Goal: Navigation & Orientation: Understand site structure

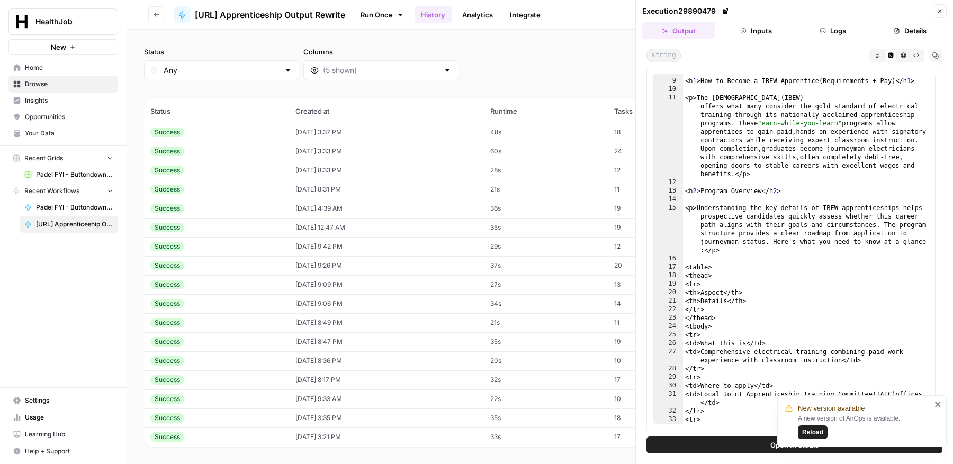
scroll to position [200, 0]
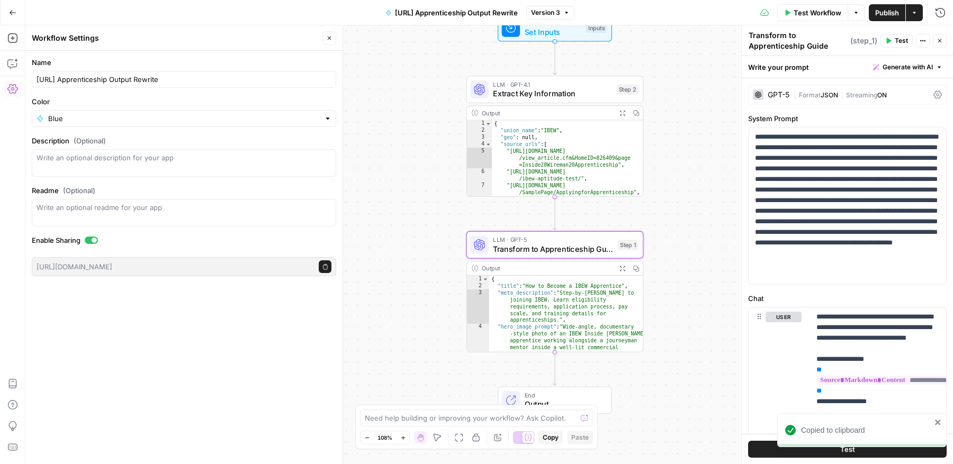
scroll to position [2976, 0]
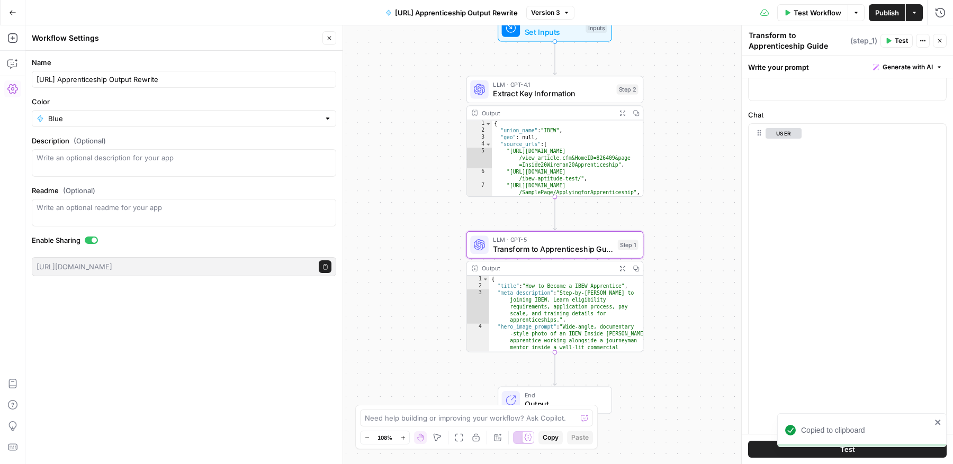
click at [915, 14] on icon "button" at bounding box center [914, 13] width 6 height 6
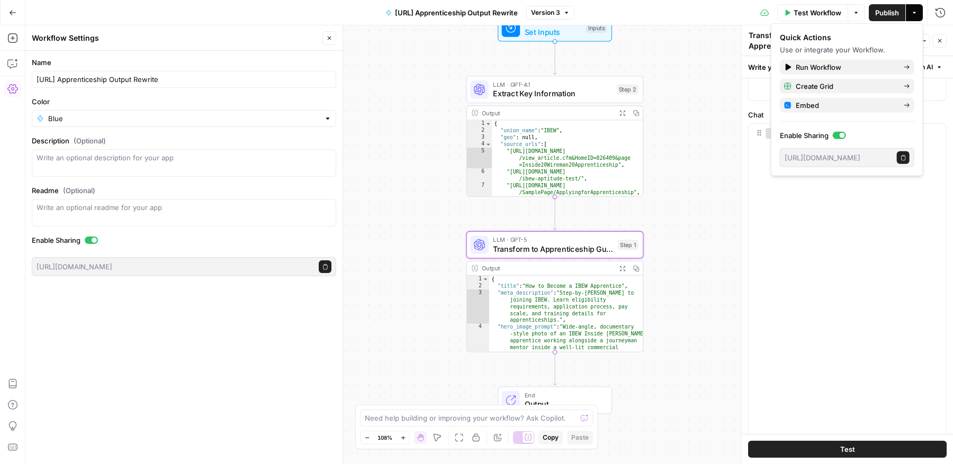
click at [902, 158] on icon "button" at bounding box center [903, 158] width 6 height 6
click at [328, 39] on icon "button" at bounding box center [329, 38] width 6 height 6
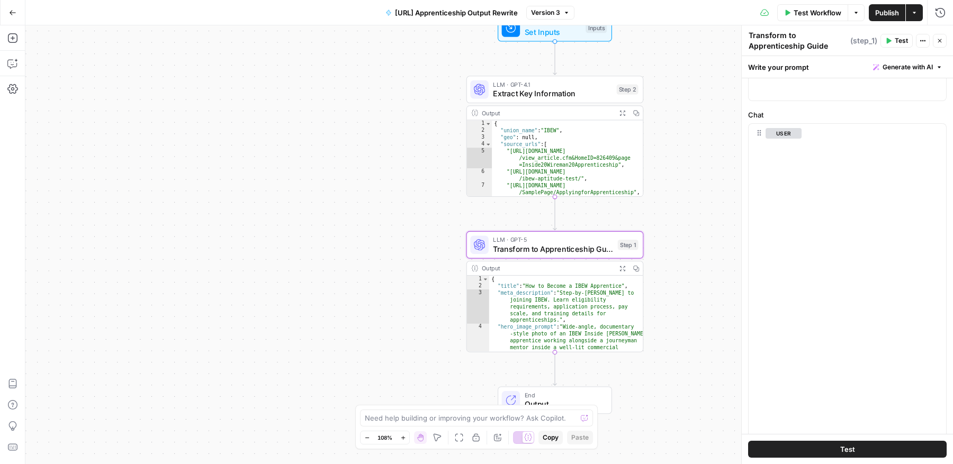
click at [411, 16] on span "[URL] Apprenticeship Output Rewrite" at bounding box center [456, 12] width 123 height 11
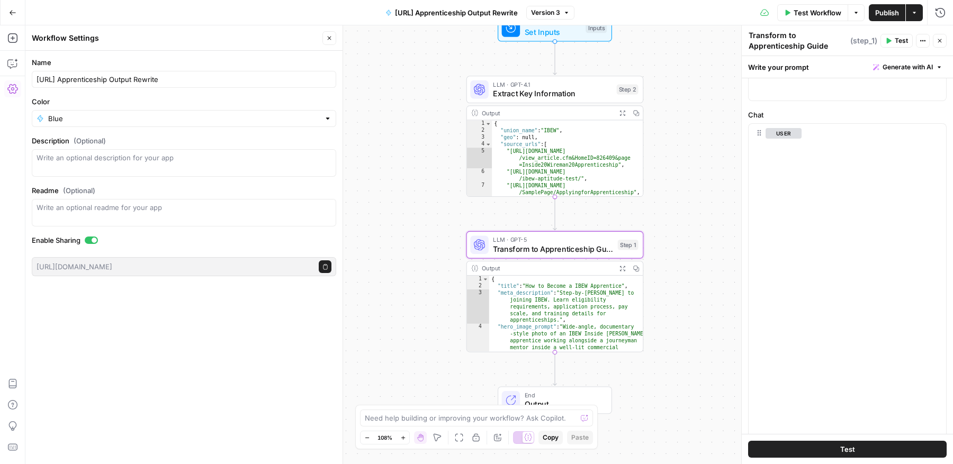
click at [918, 16] on button "Actions" at bounding box center [914, 12] width 17 height 17
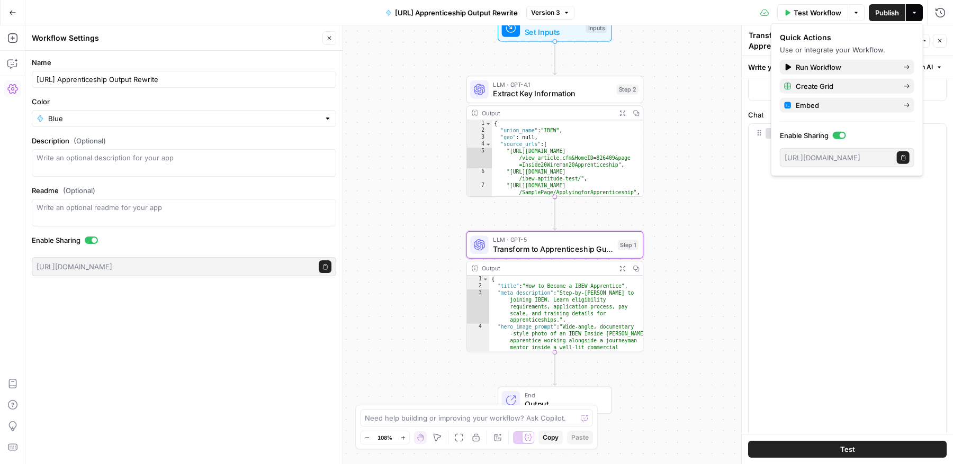
click at [918, 16] on button "Actions" at bounding box center [914, 12] width 17 height 17
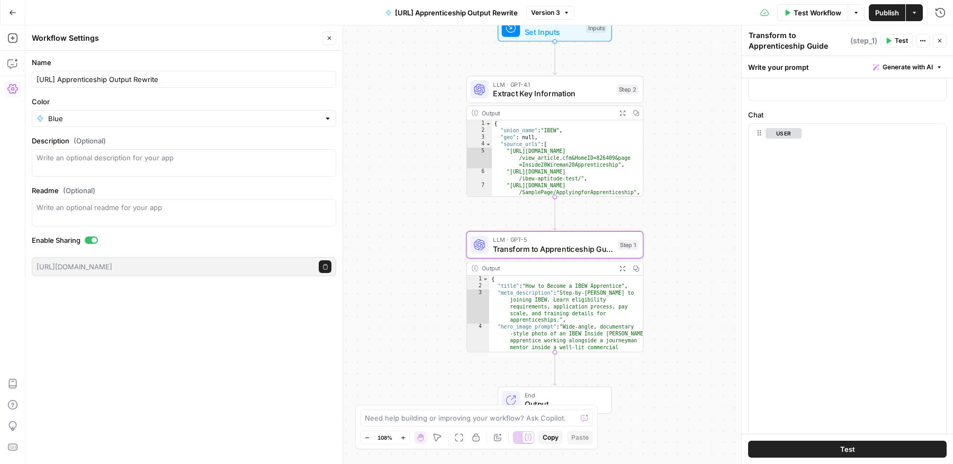
click at [12, 11] on icon "button" at bounding box center [12, 12] width 7 height 7
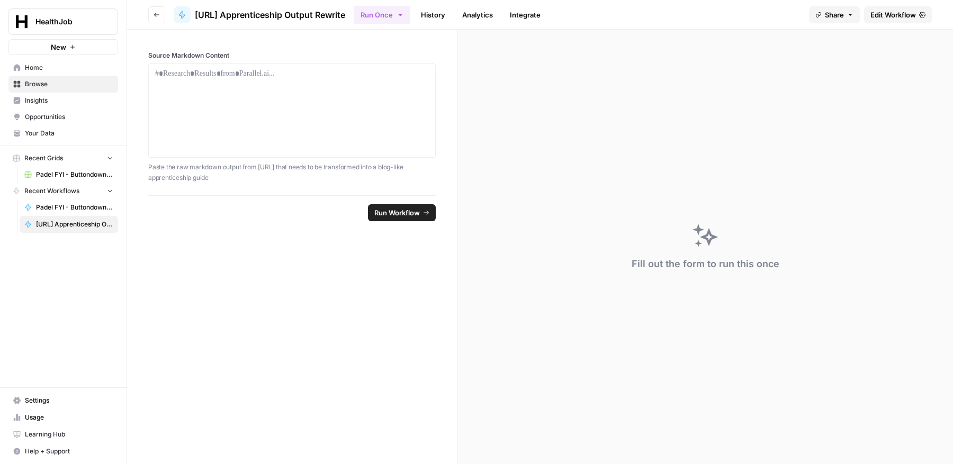
click at [53, 399] on span "Settings" at bounding box center [69, 401] width 88 height 10
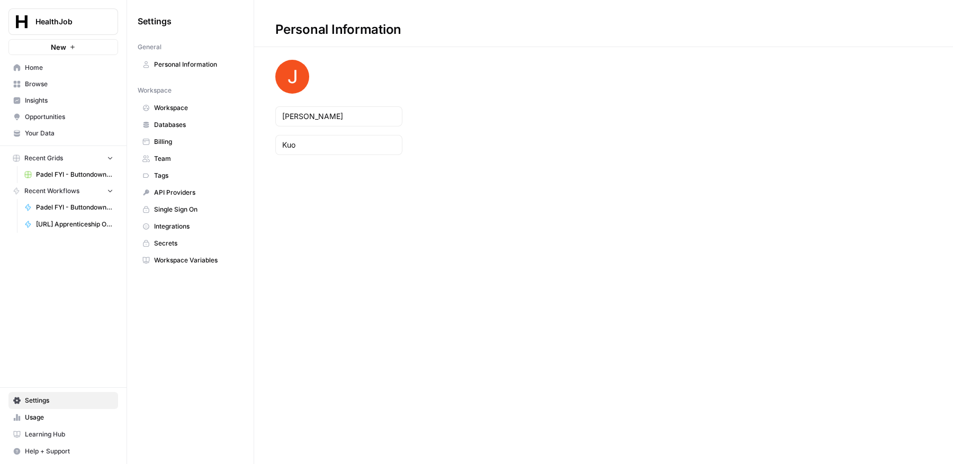
click at [201, 188] on span "API Providers" at bounding box center [196, 193] width 84 height 10
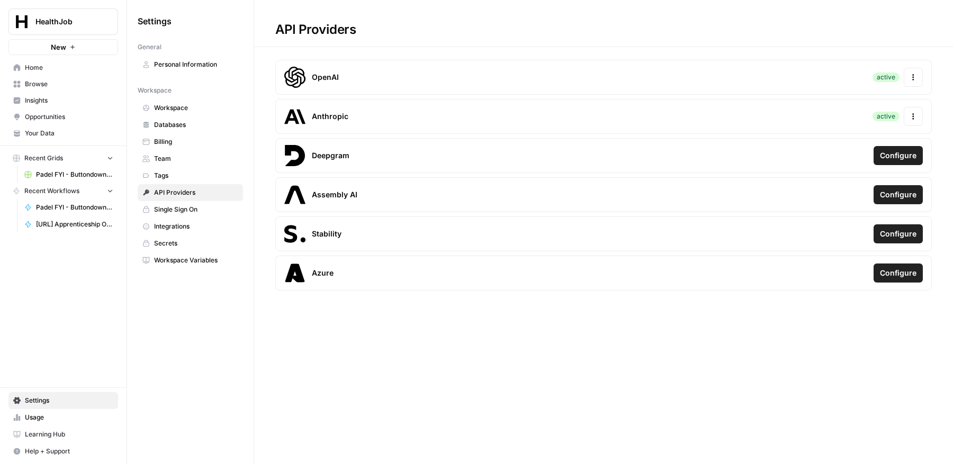
click at [191, 256] on span "Workspace Variables" at bounding box center [196, 261] width 84 height 10
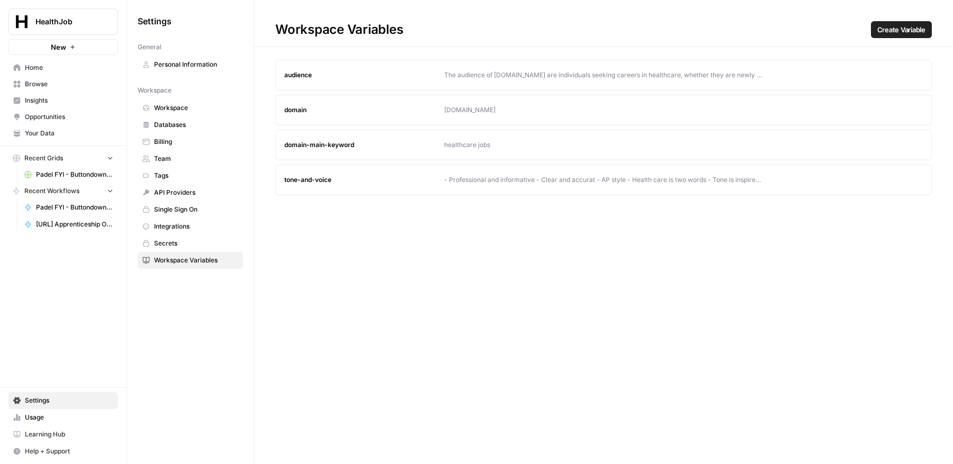
click at [189, 242] on span "Secrets" at bounding box center [196, 244] width 84 height 10
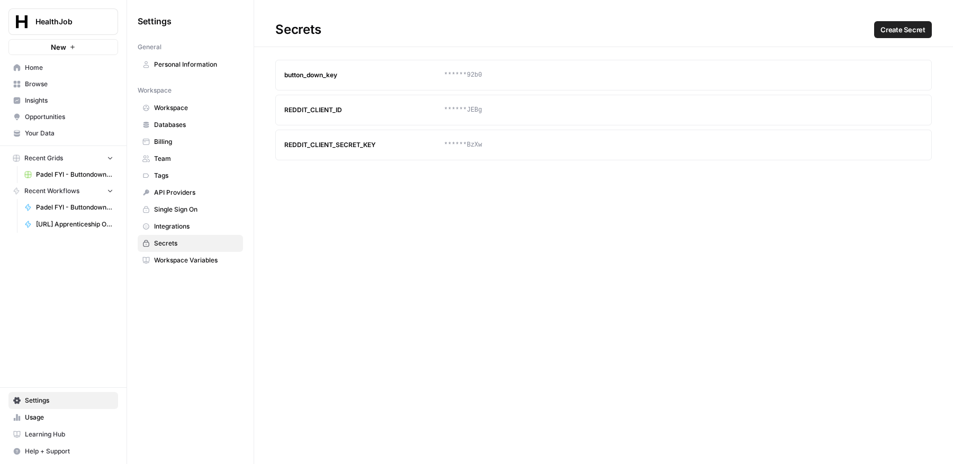
click at [190, 229] on link "Integrations" at bounding box center [190, 226] width 105 height 17
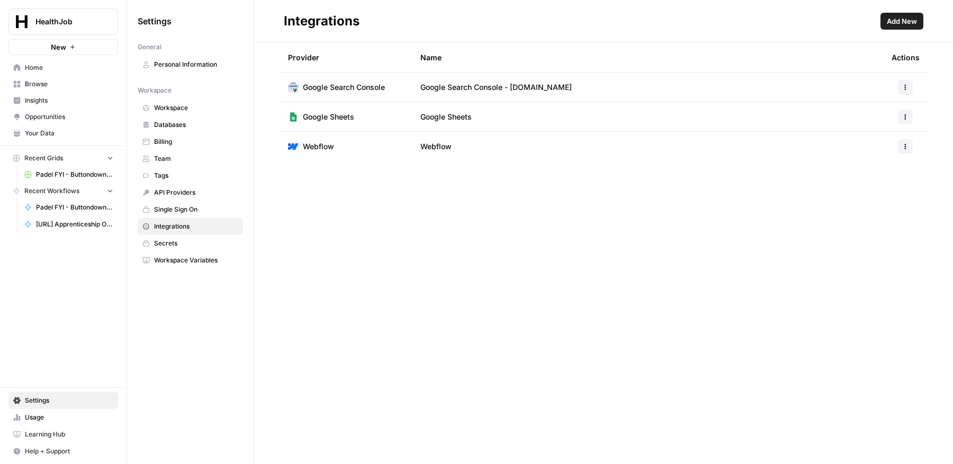
click at [190, 208] on span "Single Sign On" at bounding box center [196, 210] width 84 height 10
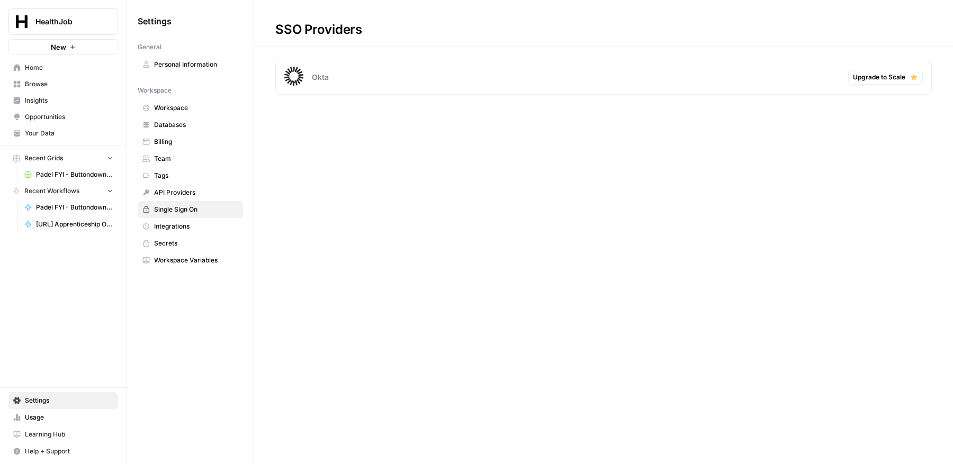
click at [188, 122] on span "Databases" at bounding box center [196, 125] width 84 height 10
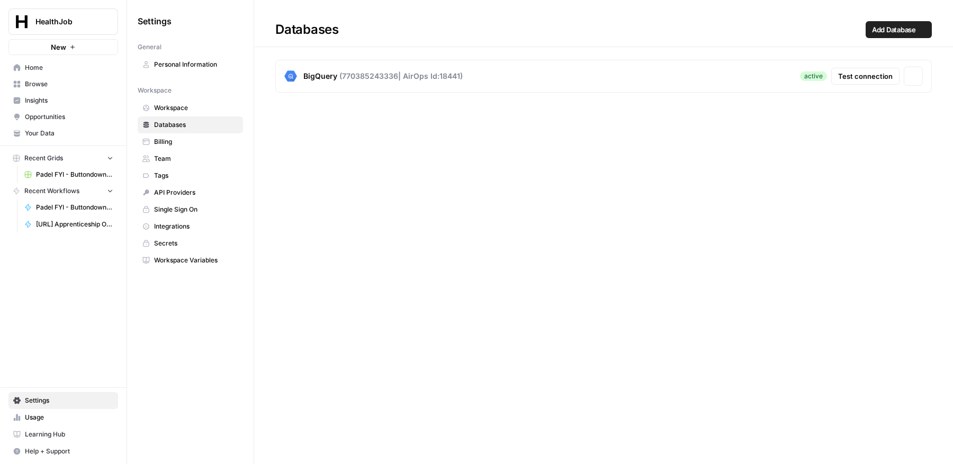
click at [188, 101] on link "Workspace" at bounding box center [190, 108] width 105 height 17
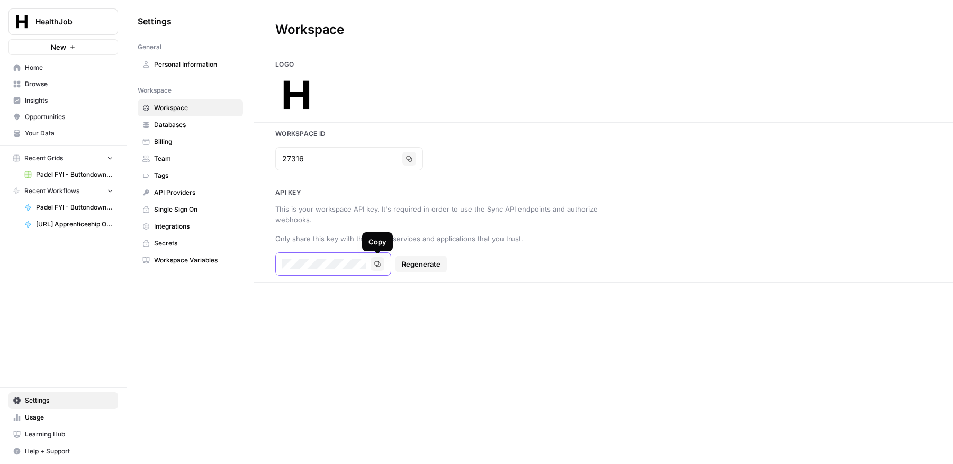
click at [376, 266] on icon "button" at bounding box center [377, 264] width 6 height 6
